Goal: Information Seeking & Learning: Find specific fact

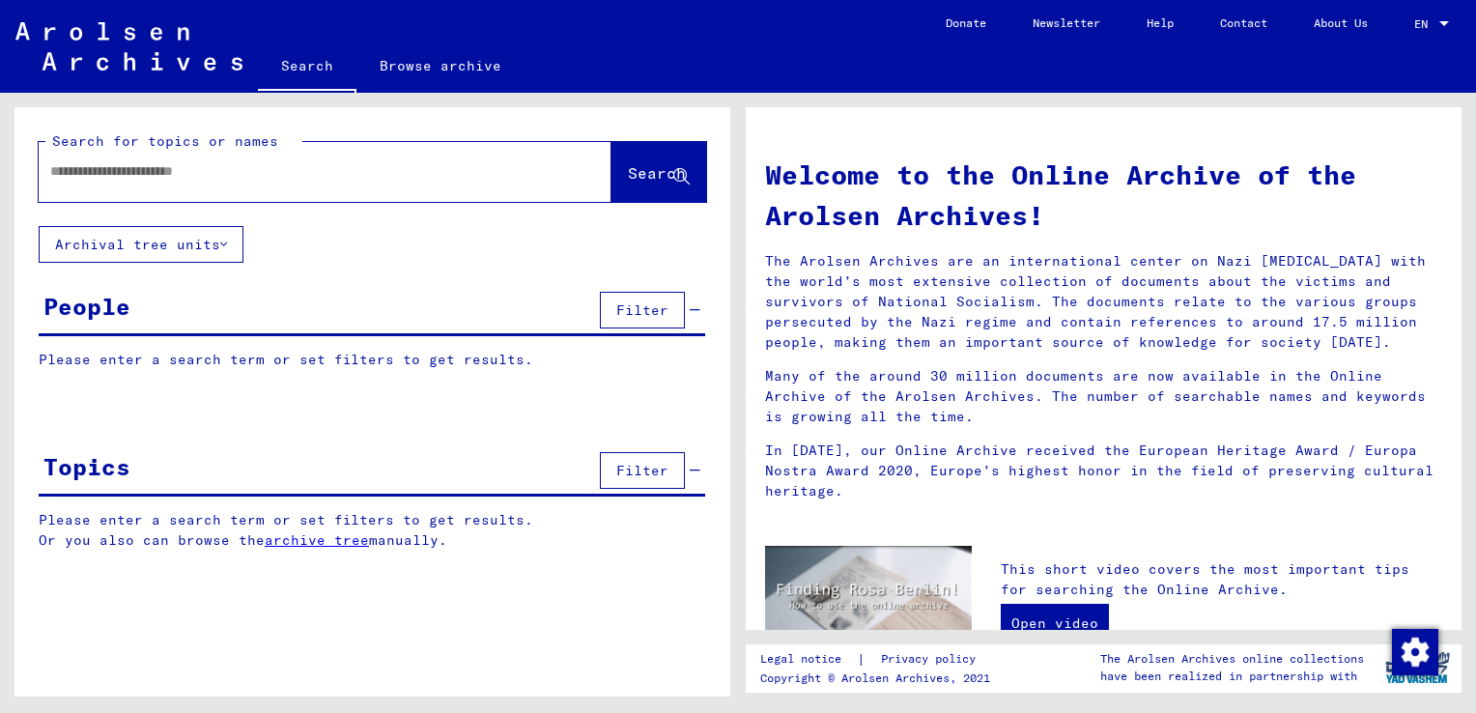
click at [224, 176] on input "text" at bounding box center [301, 171] width 503 height 20
type input "**********"
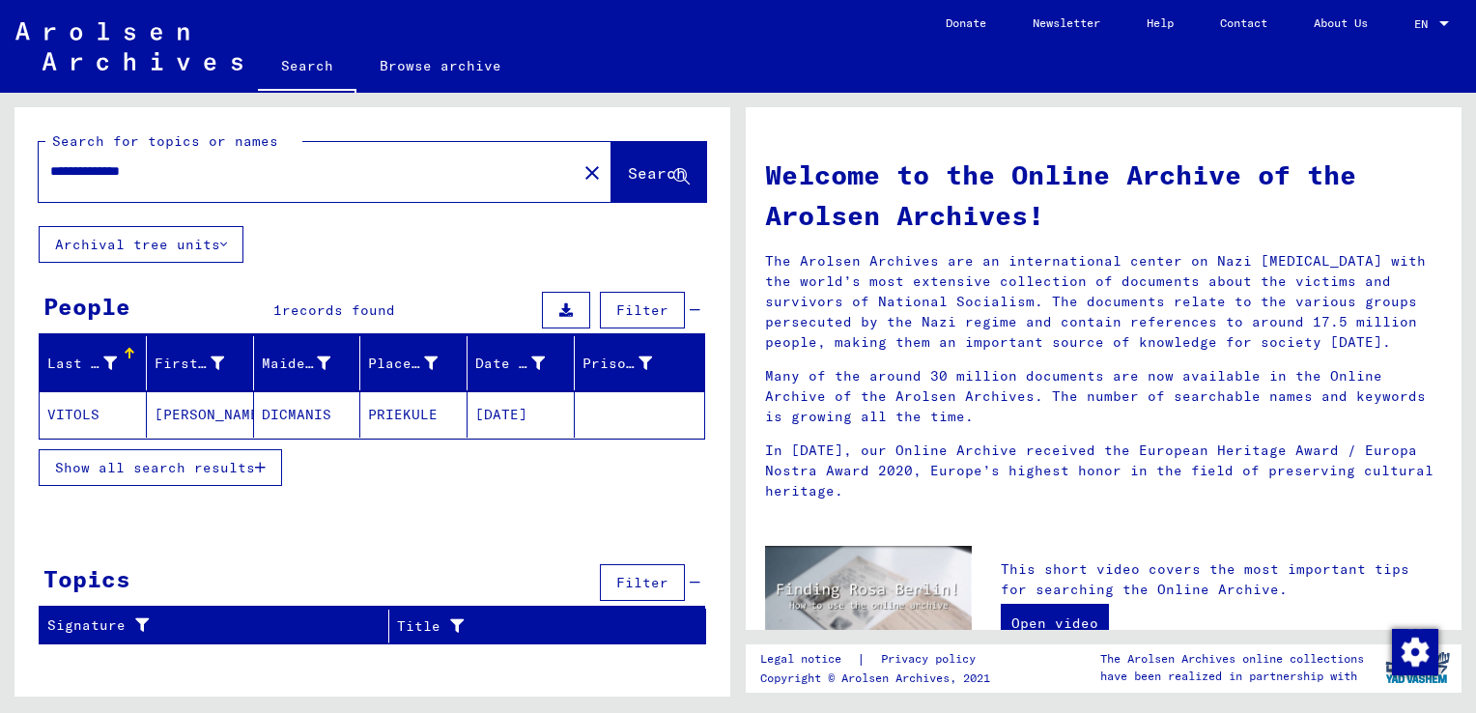
click at [524, 415] on mat-cell "[DATE]" at bounding box center [520, 414] width 107 height 46
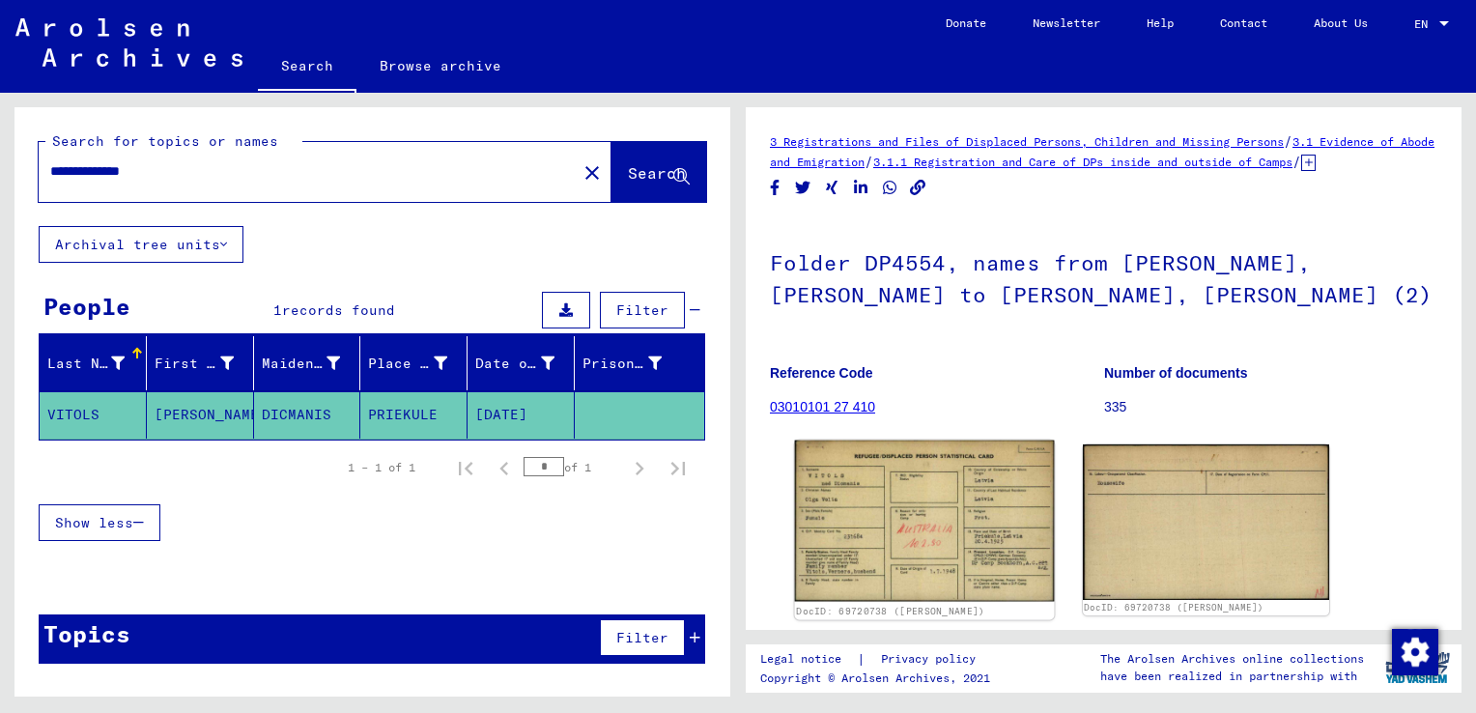
click at [896, 530] on img at bounding box center [924, 520] width 259 height 161
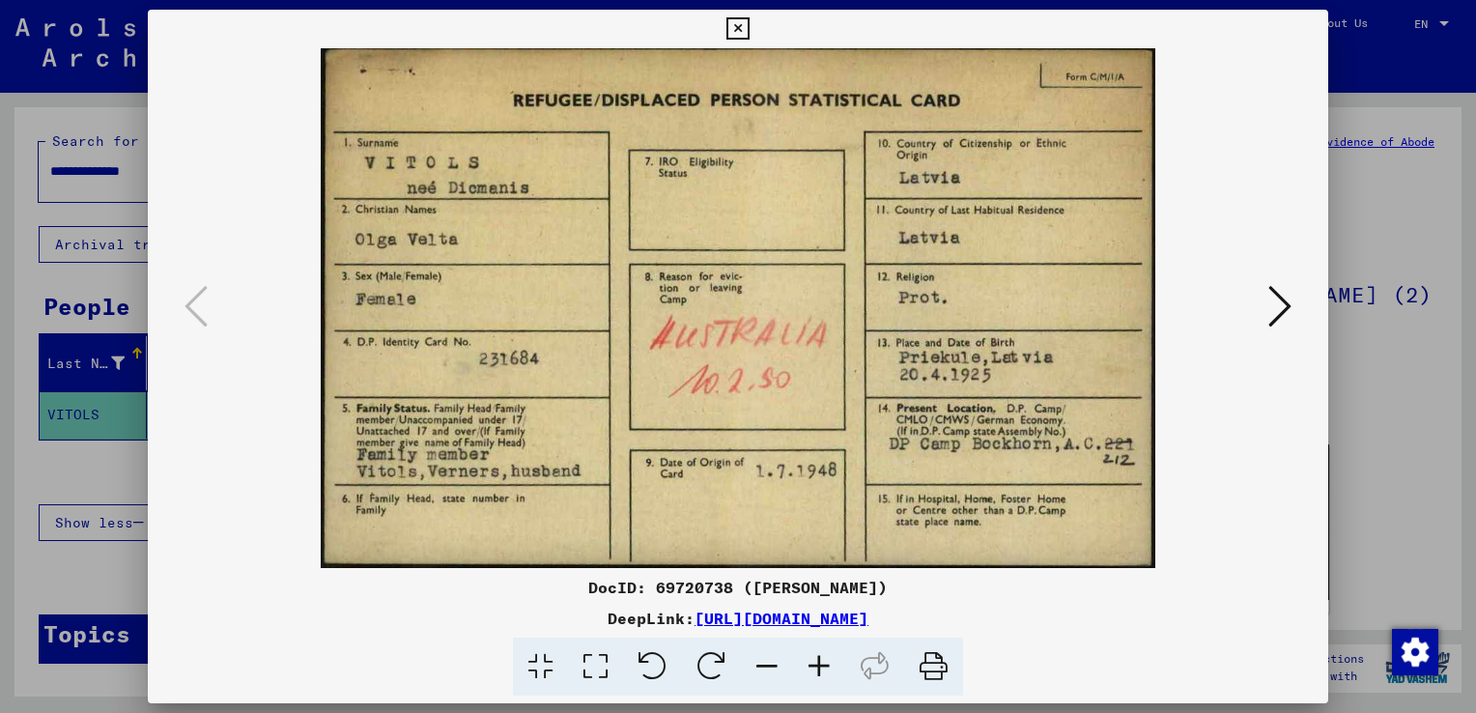
click at [1271, 314] on icon at bounding box center [1279, 306] width 23 height 46
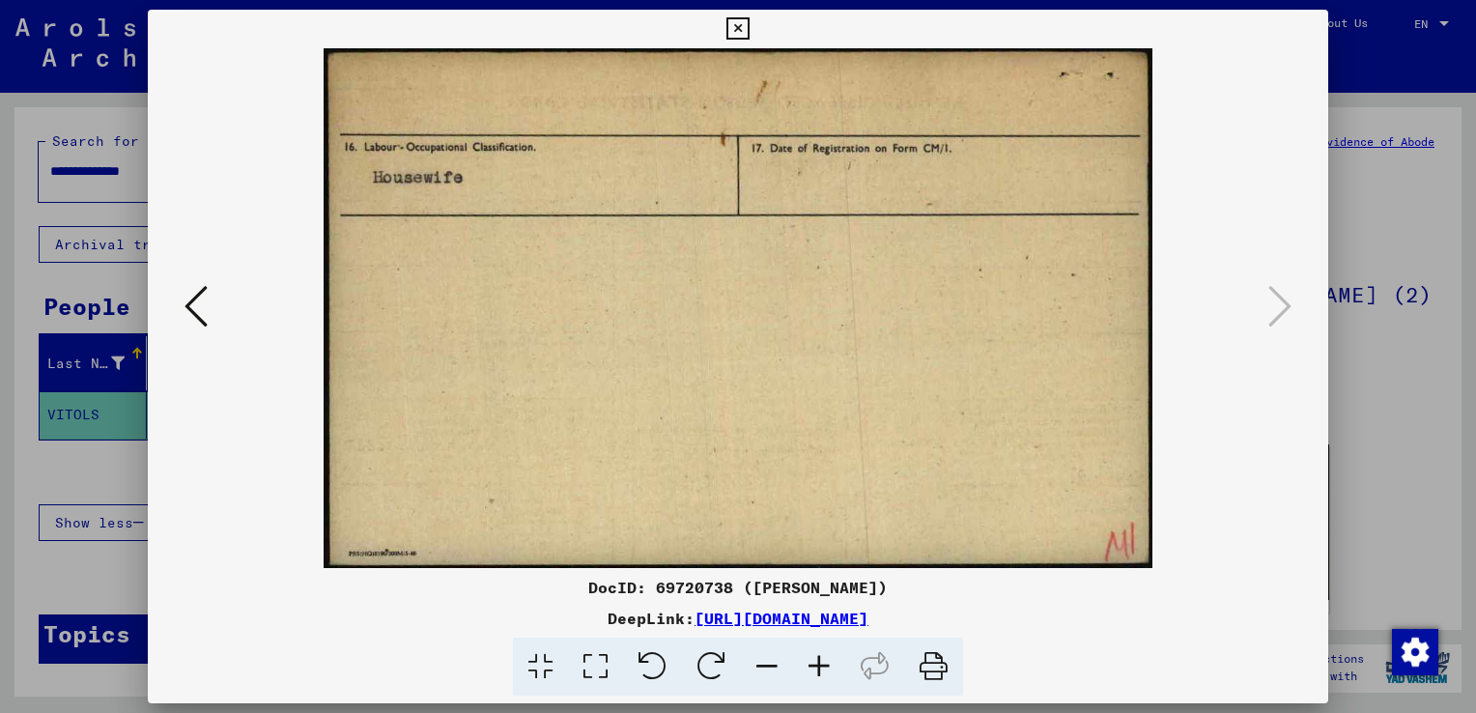
click at [1385, 341] on div at bounding box center [738, 356] width 1476 height 713
